Goal: Complete application form

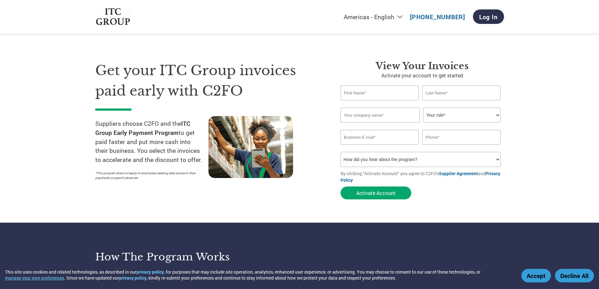
click at [361, 94] on input "text" at bounding box center [379, 93] width 79 height 15
type input "[PERSON_NAME]"
click at [434, 91] on input "text" at bounding box center [461, 93] width 79 height 15
type input "V"
click at [388, 114] on input "text" at bounding box center [379, 115] width 79 height 15
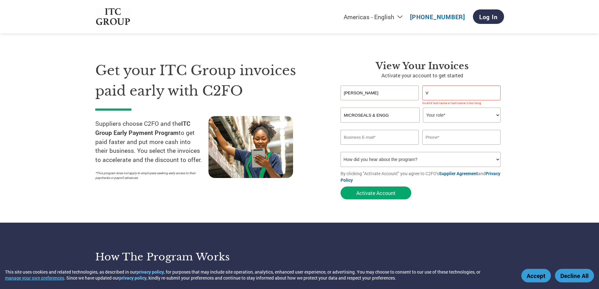
click at [437, 115] on select "Your role* CFO Controller Credit Manager Finance Director Treasurer CEO Preside…" at bounding box center [462, 115] width 78 height 15
click at [358, 114] on input "MICROSEALS & ENGG" at bounding box center [379, 115] width 79 height 15
type input "MICRO SEALS & ENGG"
click at [444, 116] on select "Your role* CFO Controller Credit Manager Finance Director Treasurer CEO Preside…" at bounding box center [462, 115] width 78 height 15
click at [423, 108] on select "Your role* CFO Controller Credit Manager Finance Director Treasurer CEO Preside…" at bounding box center [462, 115] width 78 height 15
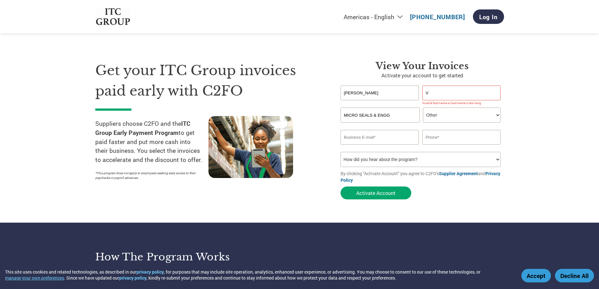
click at [473, 114] on select "Your role* CFO Controller Credit Manager Finance Director Treasurer CEO Preside…" at bounding box center [462, 115] width 78 height 15
select select "OWNER_FOUNDER"
click at [423, 108] on select "Your role* CFO Controller Credit Manager Finance Director Treasurer CEO Preside…" at bounding box center [462, 115] width 78 height 15
click at [470, 112] on select "Your role* CFO Controller Credit Manager Finance Director Treasurer CEO Preside…" at bounding box center [462, 115] width 78 height 15
click at [423, 108] on select "Your role* CFO Controller Credit Manager Finance Director Treasurer CEO Preside…" at bounding box center [462, 115] width 78 height 15
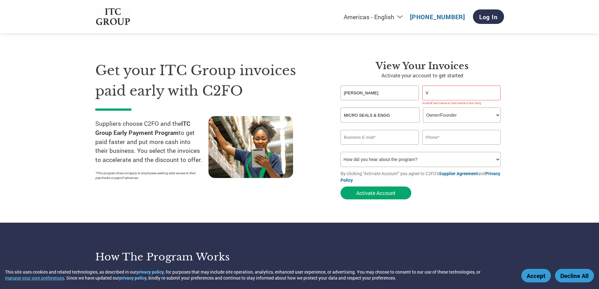
click at [401, 138] on input "email" at bounding box center [379, 137] width 79 height 15
type input "[EMAIL_ADDRESS][DOMAIN_NAME]"
type input "9442627774"
click at [495, 158] on select "How did you hear about the program? Received a letter Email Social Media Online…" at bounding box center [420, 159] width 160 height 15
select select "Email"
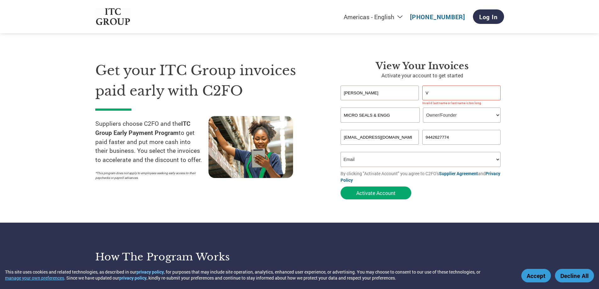
click at [340, 152] on select "How did you hear about the program? Received a letter Email Social Media Online…" at bounding box center [420, 159] width 160 height 15
click at [497, 158] on select "How did you hear about the program? Received a letter Email Social Media Online…" at bounding box center [420, 159] width 160 height 15
click at [340, 152] on select "How did you hear about the program? Received a letter Email Social Media Online…" at bounding box center [420, 159] width 160 height 15
click at [382, 193] on button "Activate Account" at bounding box center [375, 192] width 71 height 13
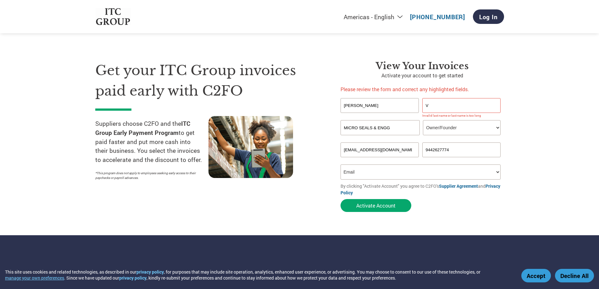
click at [441, 108] on input "V" at bounding box center [461, 105] width 79 height 15
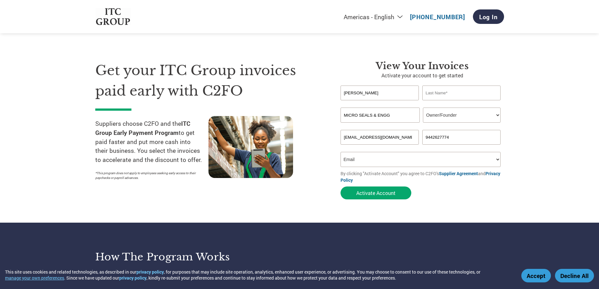
click at [430, 93] on input "text" at bounding box center [461, 93] width 79 height 15
type input "V"
click at [380, 192] on button "Activate Account" at bounding box center [375, 192] width 71 height 13
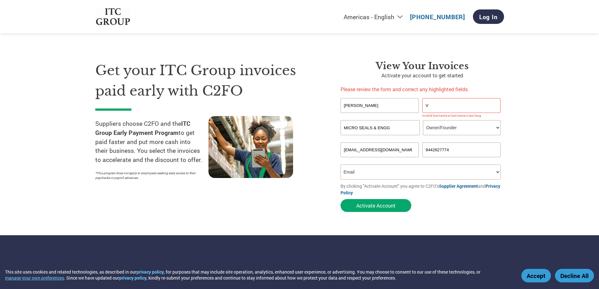
click at [433, 107] on input "V" at bounding box center [461, 105] width 79 height 15
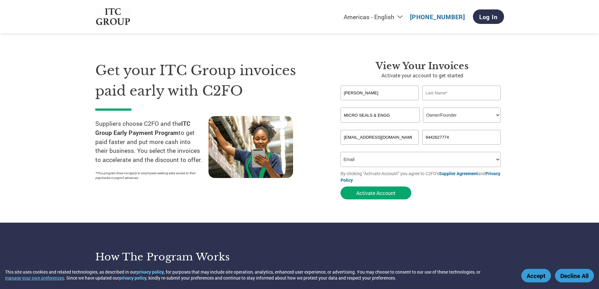
drag, startPoint x: 372, startPoint y: 88, endPoint x: 320, endPoint y: 92, distance: 52.0
click at [320, 92] on div "Get your ITC Group invoices paid early with C2FO Suppliers choose C2FO and the …" at bounding box center [299, 118] width 409 height 167
type input "V"
click at [430, 92] on input "text" at bounding box center [461, 93] width 79 height 15
type input "[PERSON_NAME]"
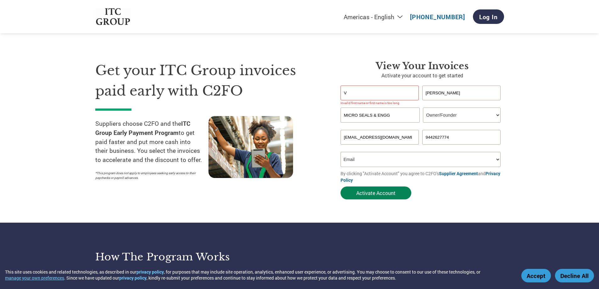
click at [377, 195] on button "Activate Account" at bounding box center [375, 192] width 71 height 13
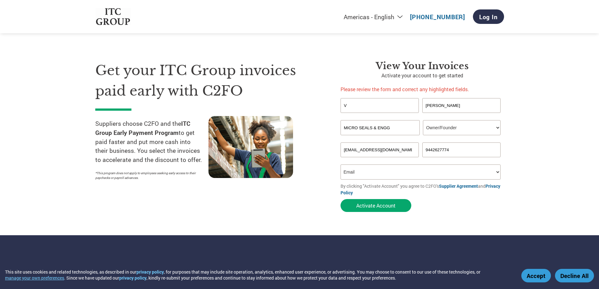
click at [369, 108] on input "V" at bounding box center [379, 105] width 79 height 15
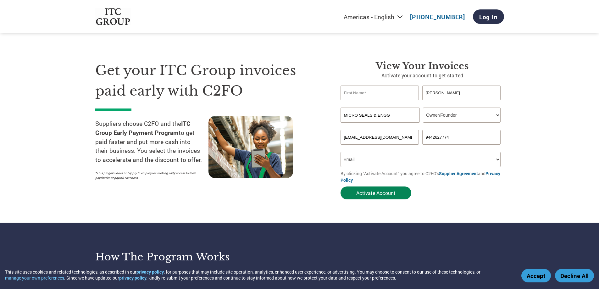
click at [374, 193] on button "Activate Account" at bounding box center [375, 192] width 71 height 13
click at [387, 98] on input "text" at bounding box center [379, 93] width 79 height 15
click at [309, 103] on div "Get your ITC Group invoices paid early with C2FO Suppliers choose C2FO and the …" at bounding box center [213, 131] width 236 height 142
click at [346, 93] on input "text" at bounding box center [379, 93] width 79 height 15
click at [428, 90] on input "[PERSON_NAME]" at bounding box center [461, 93] width 79 height 15
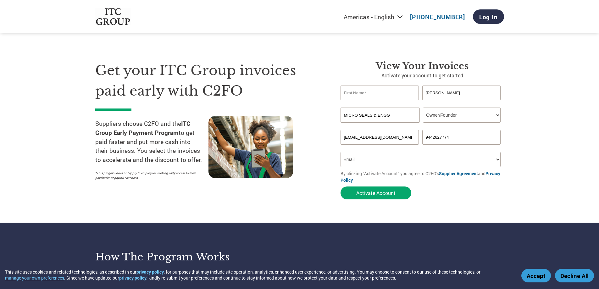
click at [428, 90] on input "[PERSON_NAME]" at bounding box center [461, 93] width 79 height 15
click at [379, 95] on input "text" at bounding box center [379, 93] width 79 height 15
paste input "[PERSON_NAME]"
type input "[PERSON_NAME] V"
click at [429, 191] on form "[PERSON_NAME] V Invalid first name or first name is too long Invalid last name …" at bounding box center [421, 144] width 163 height 117
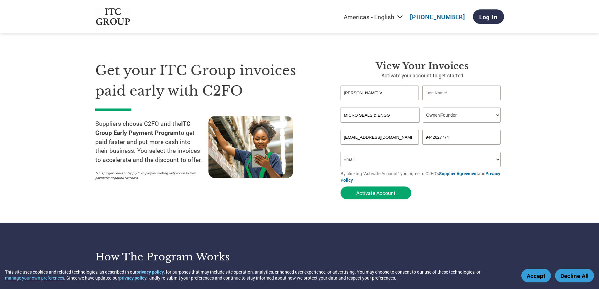
click at [433, 93] on input "text" at bounding box center [461, 93] width 79 height 15
click at [373, 194] on button "Activate Account" at bounding box center [375, 192] width 71 height 13
click at [474, 110] on select "Your role* CFO Controller Credit Manager Finance Director Treasurer CEO Preside…" at bounding box center [462, 115] width 78 height 15
click at [445, 94] on input "text" at bounding box center [461, 93] width 79 height 15
type input "-"
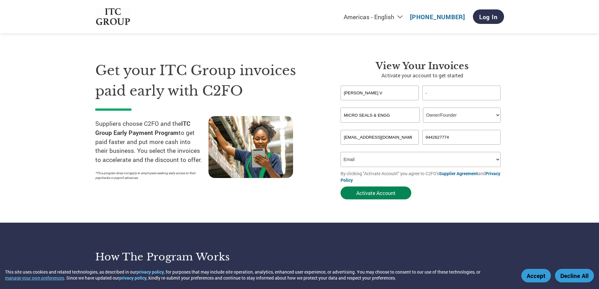
click at [375, 190] on button "Activate Account" at bounding box center [375, 192] width 71 height 13
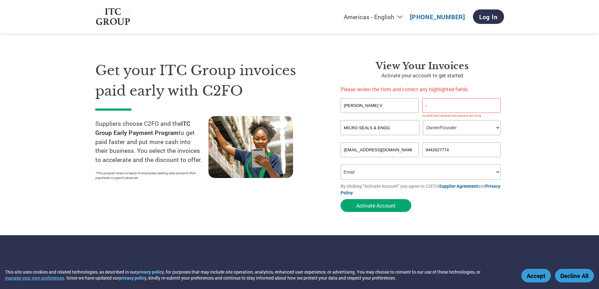
click at [438, 101] on input "-" at bounding box center [461, 105] width 79 height 15
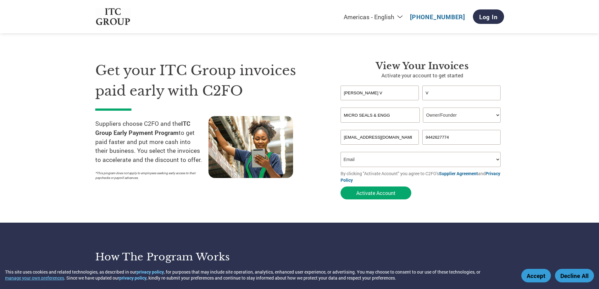
type input "V"
click at [376, 97] on input "[PERSON_NAME] V" at bounding box center [379, 93] width 79 height 15
click at [354, 91] on input "[PERSON_NAME]" at bounding box center [379, 93] width 79 height 15
click at [373, 94] on input "[PERSON_NAME]" at bounding box center [379, 93] width 79 height 15
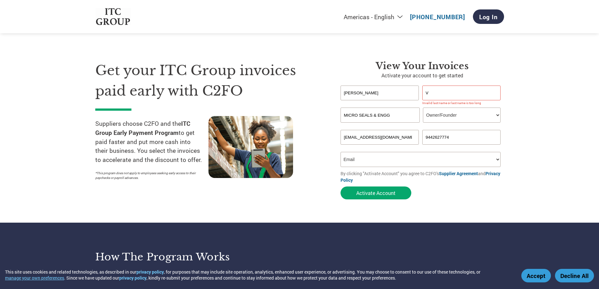
click at [373, 93] on input "[PERSON_NAME]" at bounding box center [379, 93] width 79 height 15
click at [373, 92] on input "[PERSON_NAME]" at bounding box center [379, 93] width 79 height 15
type input "[PERSON_NAME] V"
drag, startPoint x: 397, startPoint y: 86, endPoint x: 316, endPoint y: 100, distance: 82.3
click at [319, 100] on div "Get your ITC Group invoices paid early with C2FO Suppliers choose C2FO and the …" at bounding box center [299, 118] width 409 height 167
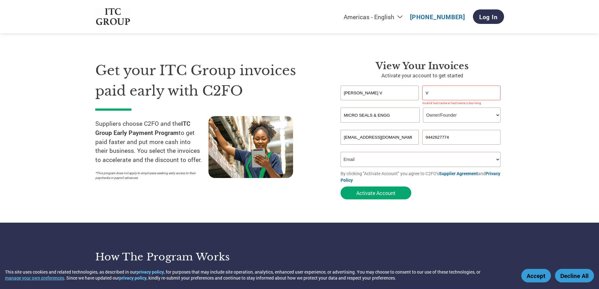
click at [460, 83] on div "View Your Invoices Activate your account to get started [PERSON_NAME] Invalid f…" at bounding box center [421, 131] width 163 height 142
click at [453, 91] on input "V" at bounding box center [461, 93] width 79 height 15
paste input "[PERSON_NAME]"
type input "[PERSON_NAME] V"
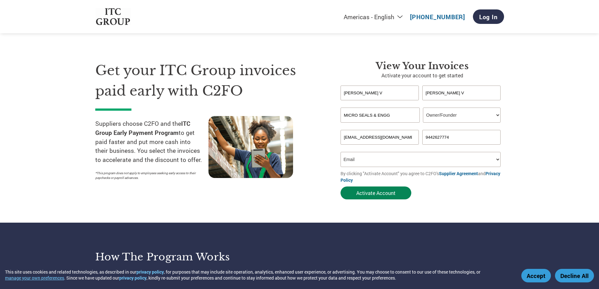
click at [383, 193] on button "Activate Account" at bounding box center [375, 192] width 71 height 13
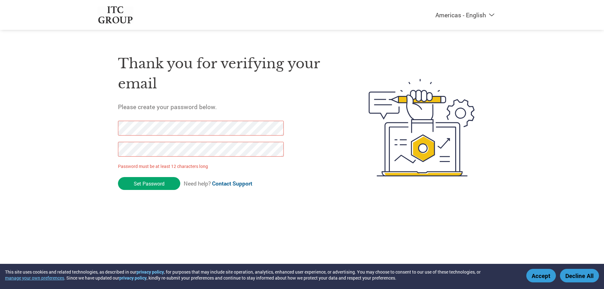
click at [224, 218] on html "This site uses cookies and related technologies, as described in our privacy po…" at bounding box center [302, 115] width 604 height 230
click at [152, 184] on input "Set Password" at bounding box center [149, 183] width 62 height 13
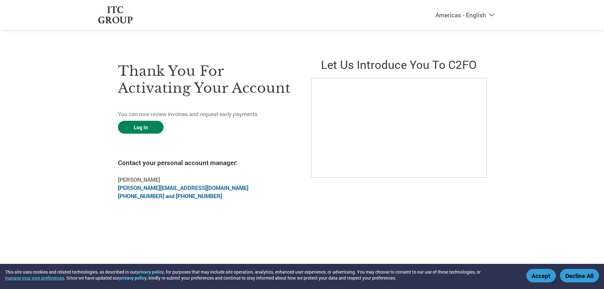
click at [157, 128] on link "Log In" at bounding box center [141, 127] width 46 height 13
